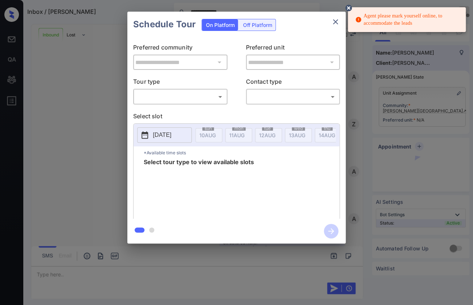
scroll to position [146, 0]
click at [336, 23] on icon "close" at bounding box center [335, 21] width 9 height 9
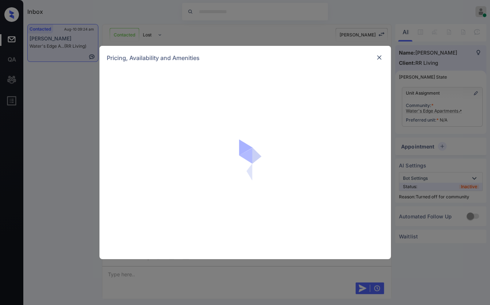
scroll to position [551, 0]
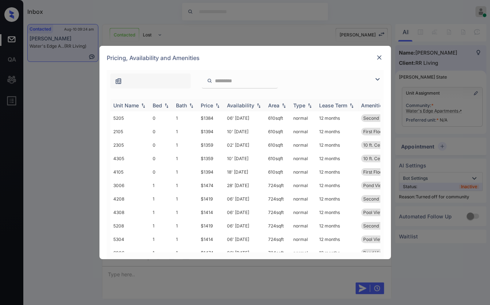
click at [157, 104] on div "Bed" at bounding box center [157, 105] width 9 height 6
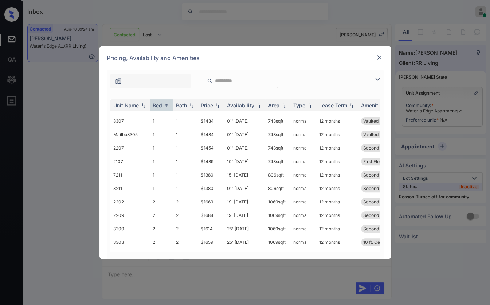
scroll to position [647, 0]
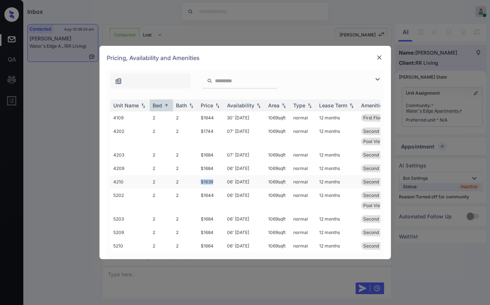
drag, startPoint x: 199, startPoint y: 178, endPoint x: 214, endPoint y: 178, distance: 15.7
click at [214, 178] on td "$1639" at bounding box center [211, 181] width 26 height 13
copy td "$1639"
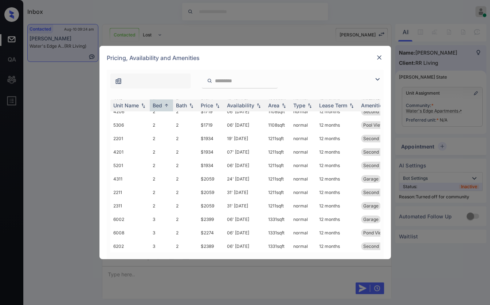
scroll to position [1092, 0]
click at [379, 56] on img at bounding box center [378, 57] width 7 height 7
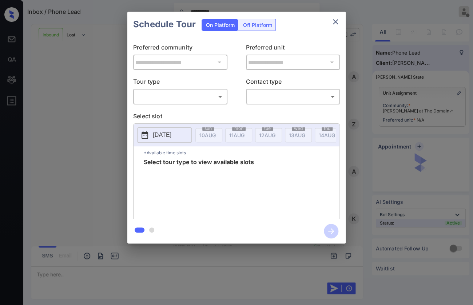
scroll to position [248, 0]
click at [183, 98] on body "**********" at bounding box center [236, 152] width 473 height 305
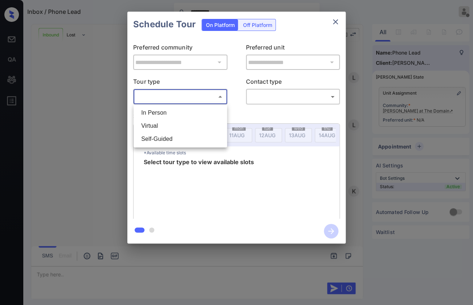
click at [336, 18] on div at bounding box center [236, 152] width 473 height 305
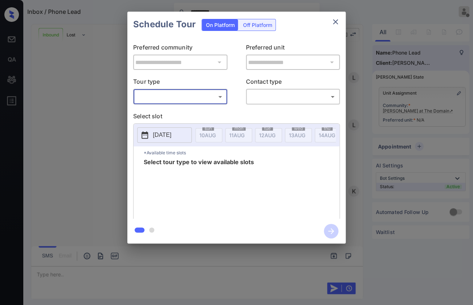
click at [334, 23] on icon "close" at bounding box center [335, 21] width 5 height 5
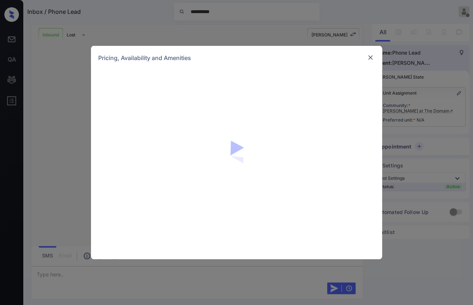
scroll to position [248, 0]
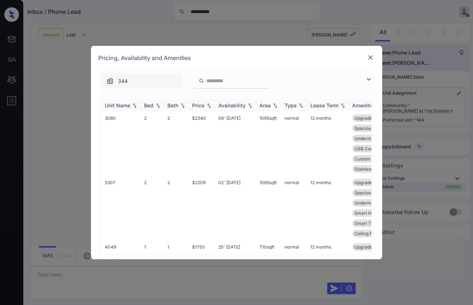
click at [155, 106] on img at bounding box center [157, 105] width 7 height 5
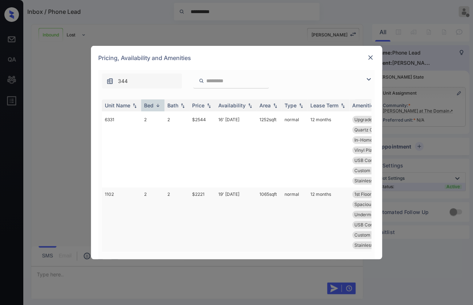
scroll to position [364, 0]
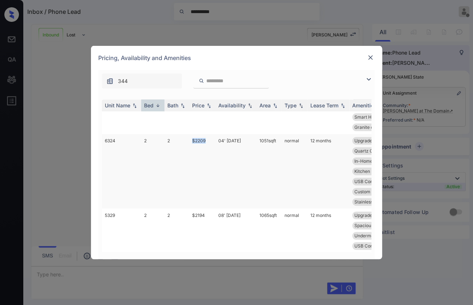
drag, startPoint x: 188, startPoint y: 151, endPoint x: 213, endPoint y: 151, distance: 25.1
click at [213, 151] on tr "6324 2 2 $2209 04' Aug 25 1051 sqft normal 12 months Upgrades: 2x2 3rd Floor Po…" at bounding box center [292, 171] width 381 height 75
copy tr "$2209"
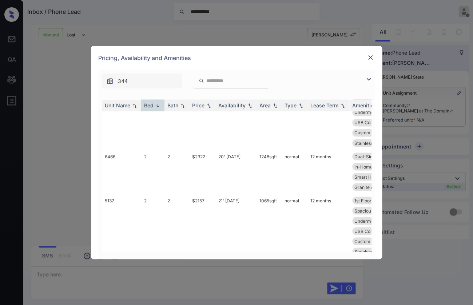
scroll to position [526, 0]
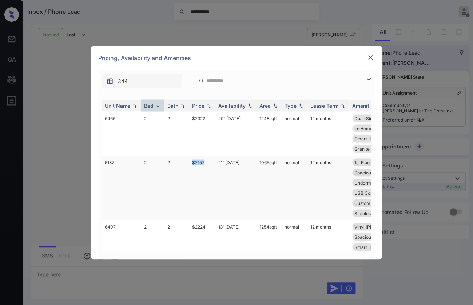
drag, startPoint x: 191, startPoint y: 169, endPoint x: 206, endPoint y: 170, distance: 15.0
click at [206, 170] on td "$2157" at bounding box center [202, 187] width 26 height 64
copy td "$2157"
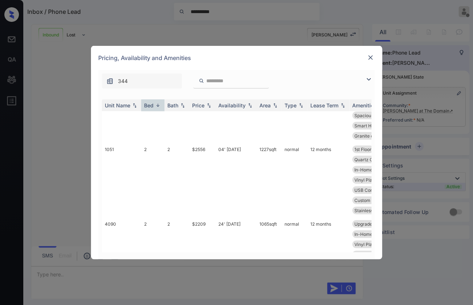
scroll to position [566, 0]
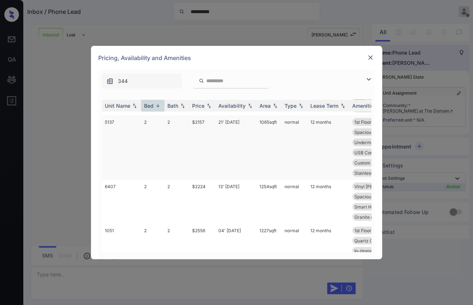
click at [182, 132] on td "2" at bounding box center [177, 147] width 25 height 64
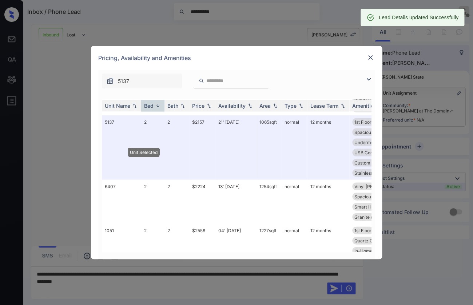
click at [371, 55] on img at bounding box center [370, 57] width 7 height 7
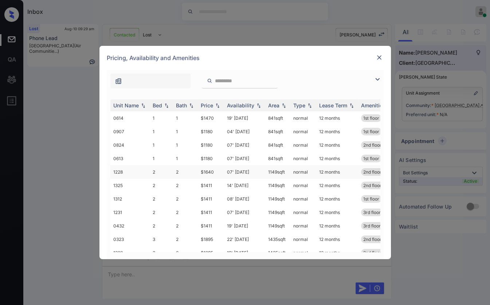
scroll to position [149, 0]
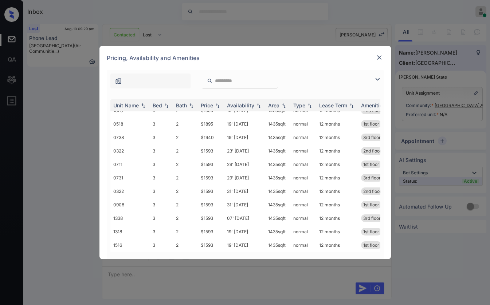
click at [75, 164] on div "**********" at bounding box center [245, 152] width 490 height 305
click at [381, 52] on div "Pricing, Availability and Amenities" at bounding box center [244, 58] width 291 height 24
click at [382, 56] on img at bounding box center [378, 57] width 7 height 7
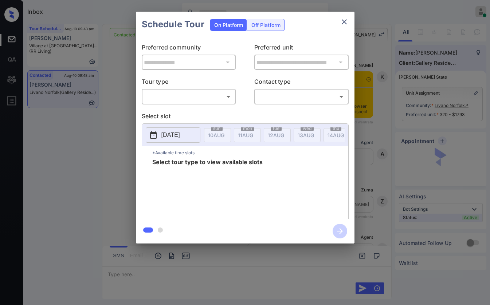
click at [189, 102] on body "Inbox [PERSON_NAME] [PERSON_NAME] Online Set yourself offline Set yourself on b…" at bounding box center [245, 152] width 490 height 305
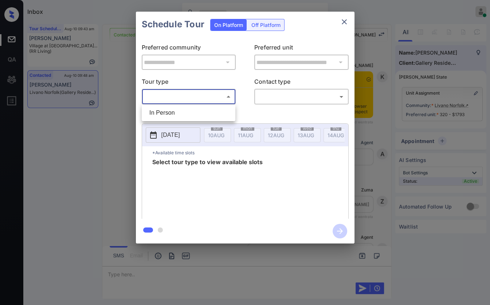
scroll to position [4103, 0]
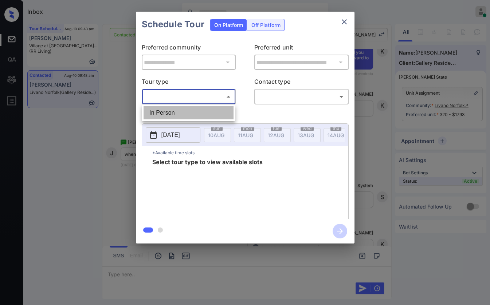
click at [165, 109] on li "In Person" at bounding box center [188, 112] width 90 height 13
type input "********"
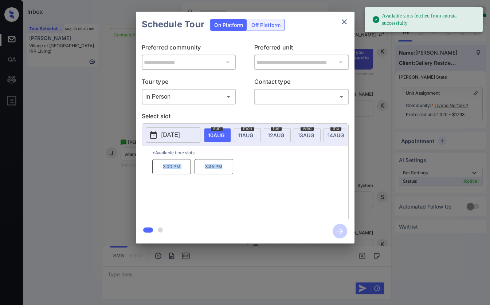
drag, startPoint x: 160, startPoint y: 170, endPoint x: 233, endPoint y: 172, distance: 73.6
click at [233, 172] on div "3:00 PM 3:45 PM" at bounding box center [250, 188] width 196 height 58
copy div "3:00 PM 3:45 PM"
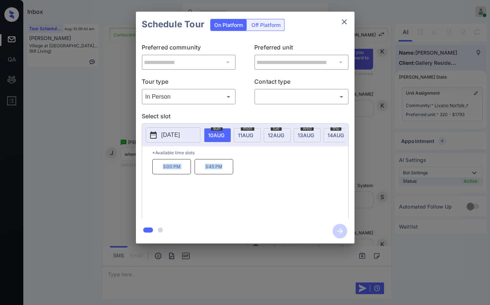
click at [340, 24] on icon "close" at bounding box center [344, 21] width 9 height 9
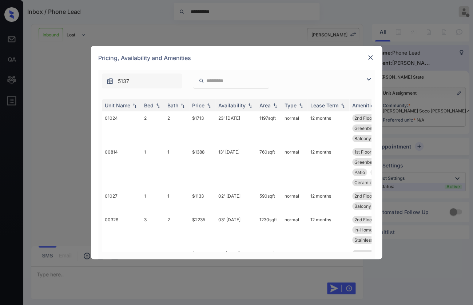
scroll to position [497, 0]
click at [150, 104] on div "Bed" at bounding box center [148, 105] width 9 height 6
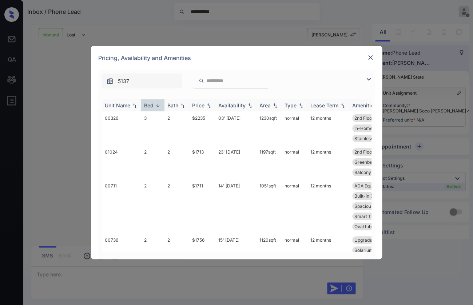
click at [150, 104] on div "Bed" at bounding box center [148, 105] width 9 height 6
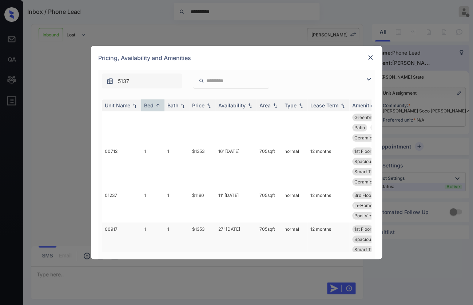
scroll to position [202, 0]
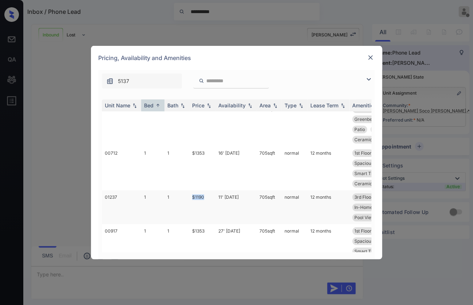
drag, startPoint x: 190, startPoint y: 198, endPoint x: 206, endPoint y: 198, distance: 16.4
click at [206, 198] on td "$1190" at bounding box center [202, 207] width 26 height 34
click at [229, 196] on td "11' [DATE]" at bounding box center [236, 207] width 41 height 34
click at [371, 58] on img at bounding box center [370, 57] width 7 height 7
